Goal: Complete application form

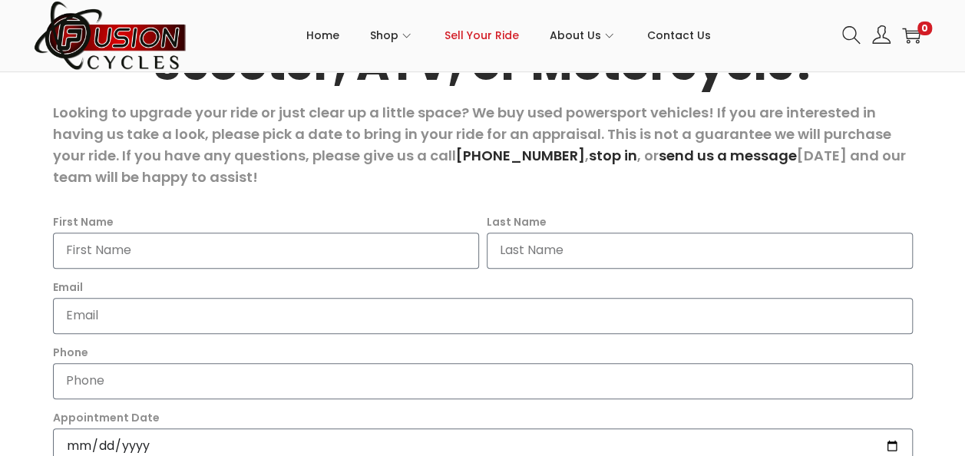
scroll to position [307, 0]
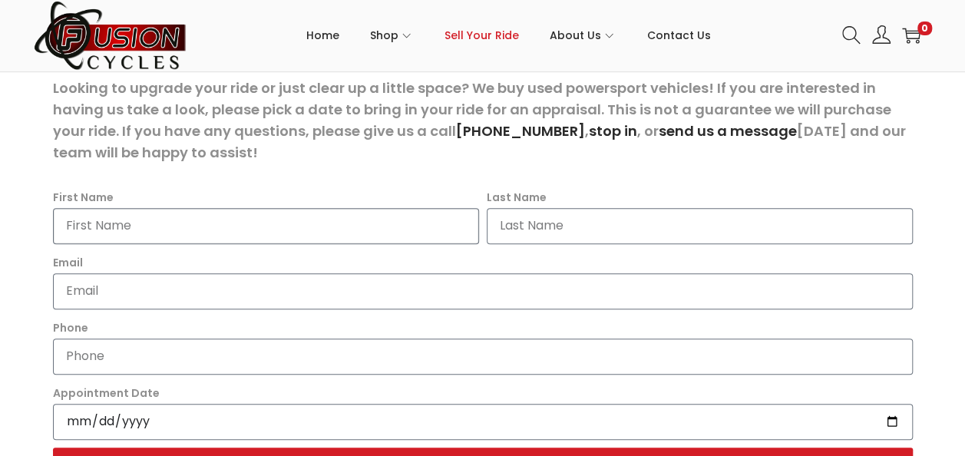
click at [187, 238] on input "First Name" at bounding box center [266, 226] width 426 height 36
click at [124, 227] on input "First Name" at bounding box center [266, 226] width 426 height 36
type input "[PERSON_NAME]"
type input "[EMAIL_ADDRESS][PERSON_NAME][DOMAIN_NAME]"
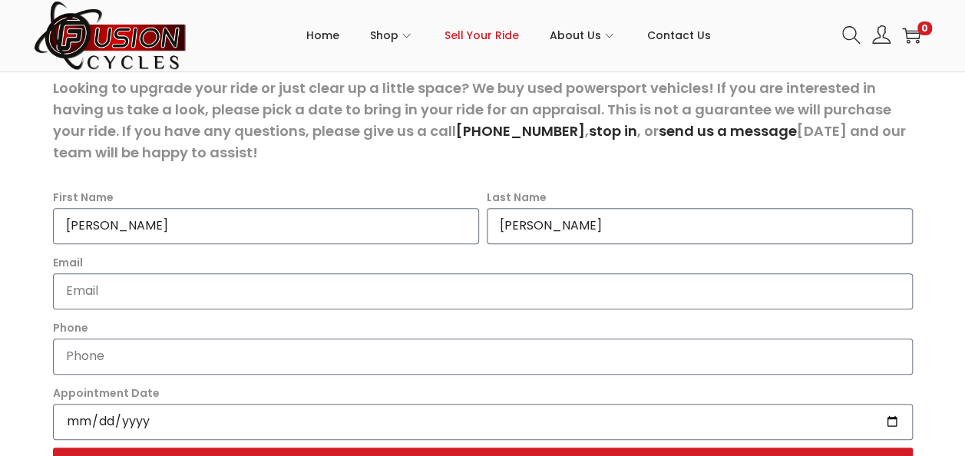
type input "7575759501"
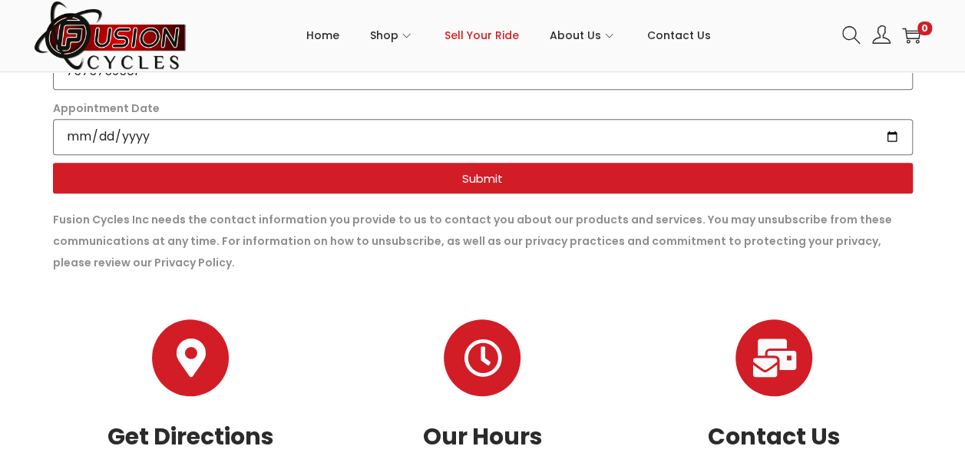
scroll to position [461, 0]
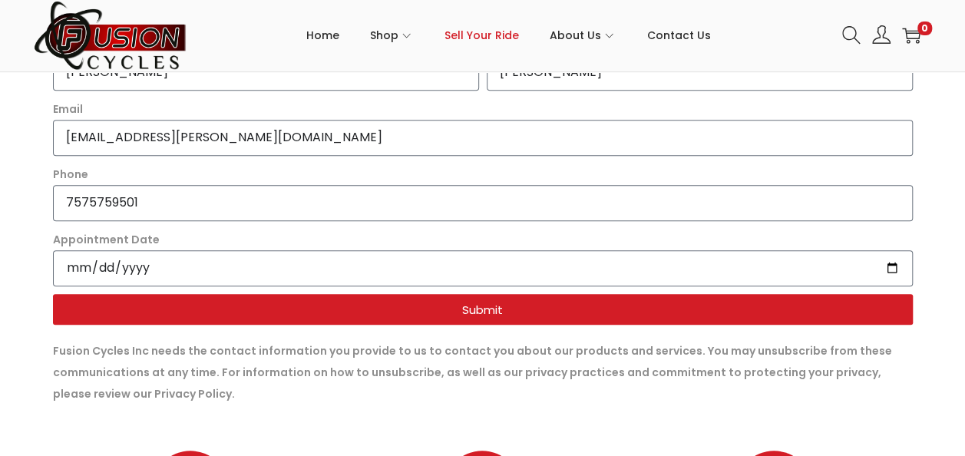
click at [324, 309] on span "Submit" at bounding box center [482, 310] width 823 height 12
click at [186, 265] on input "Appointment Date" at bounding box center [483, 268] width 860 height 36
click at [107, 272] on input "Appointment Date" at bounding box center [483, 268] width 860 height 36
click at [77, 269] on input "Appointment Date" at bounding box center [483, 268] width 860 height 36
type input "[DATE]"
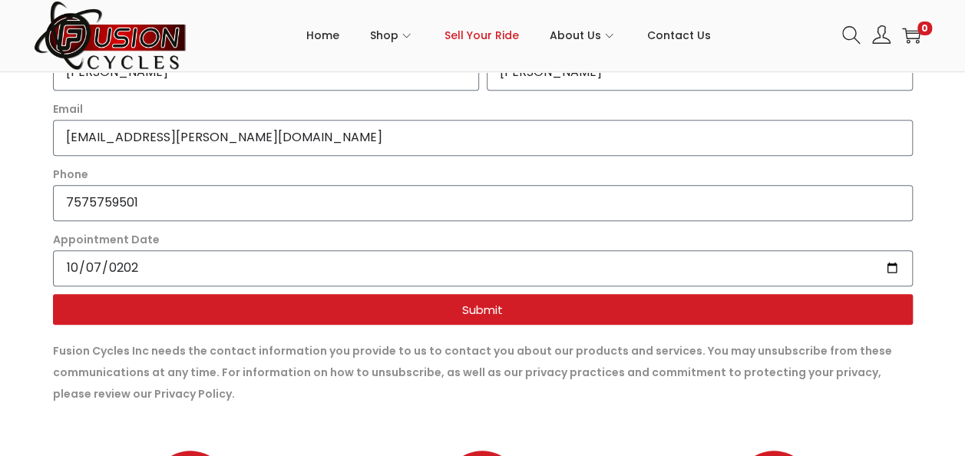
click at [204, 305] on span "Submit" at bounding box center [482, 310] width 823 height 12
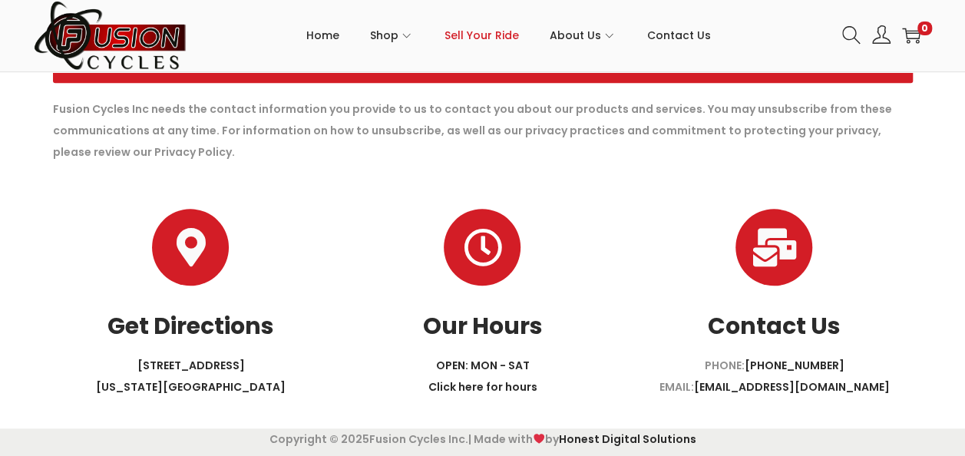
scroll to position [704, 0]
